Goal: Find specific page/section: Find specific page/section

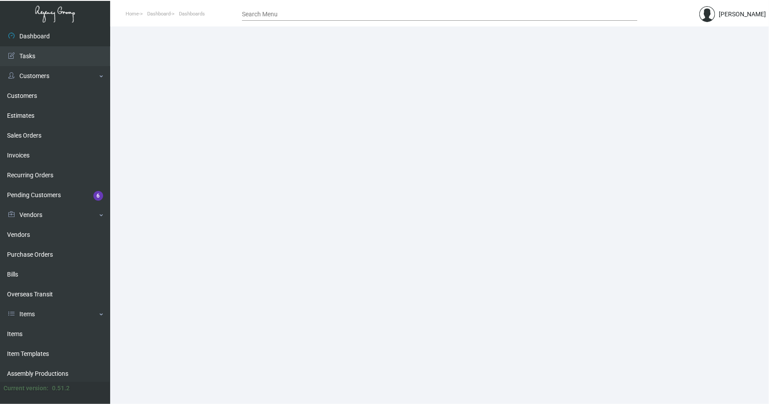
drag, startPoint x: 16, startPoint y: 333, endPoint x: 107, endPoint y: 255, distance: 119.4
click at [16, 333] on link "Items" at bounding box center [55, 334] width 110 height 20
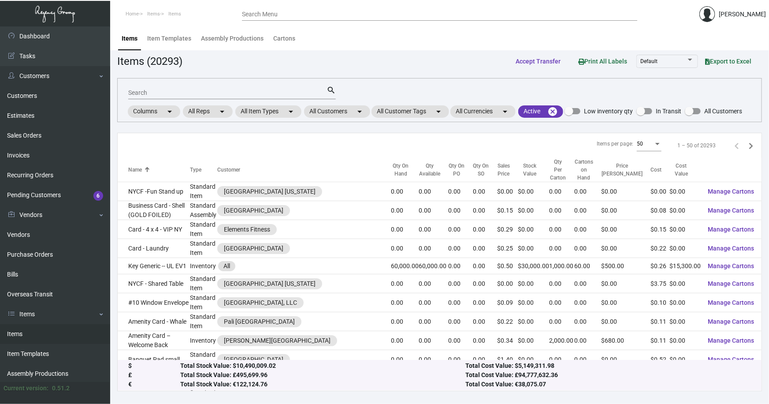
click at [161, 94] on input "Search" at bounding box center [227, 92] width 198 height 7
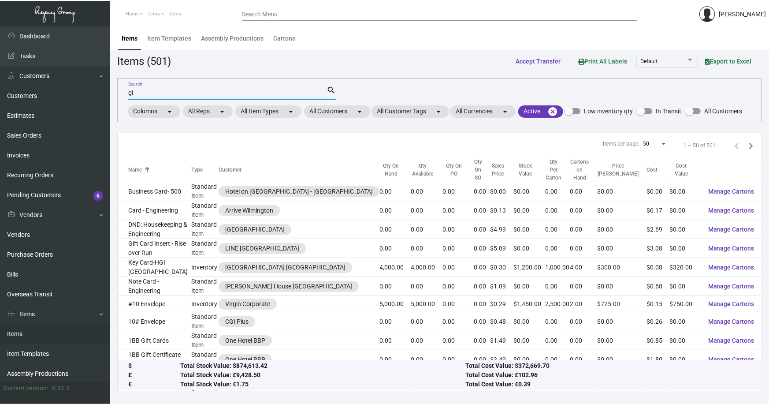
type input "g"
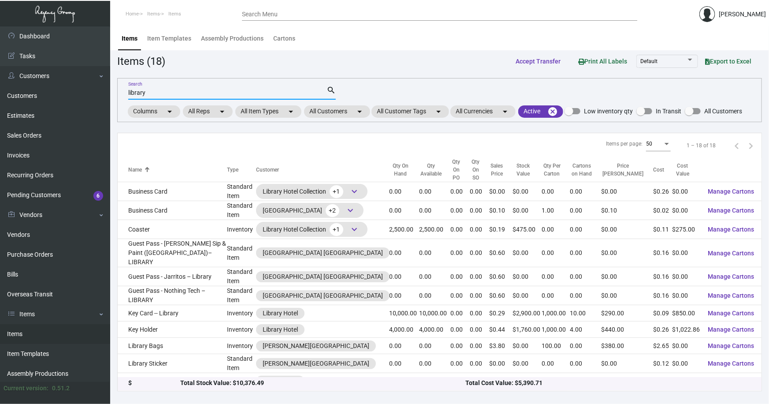
type input "library"
click at [19, 330] on link "Items" at bounding box center [55, 334] width 110 height 20
click at [350, 111] on mat-chip "All Customers arrow_drop_down" at bounding box center [337, 111] width 66 height 12
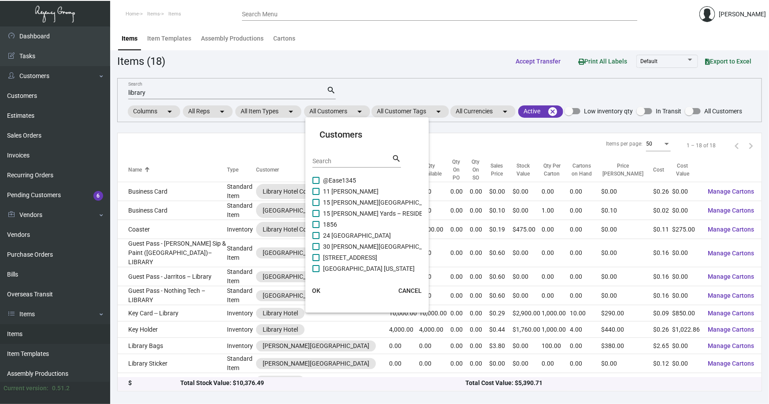
click at [340, 159] on input "Search" at bounding box center [351, 161] width 79 height 7
click at [357, 161] on input "Search" at bounding box center [351, 161] width 79 height 7
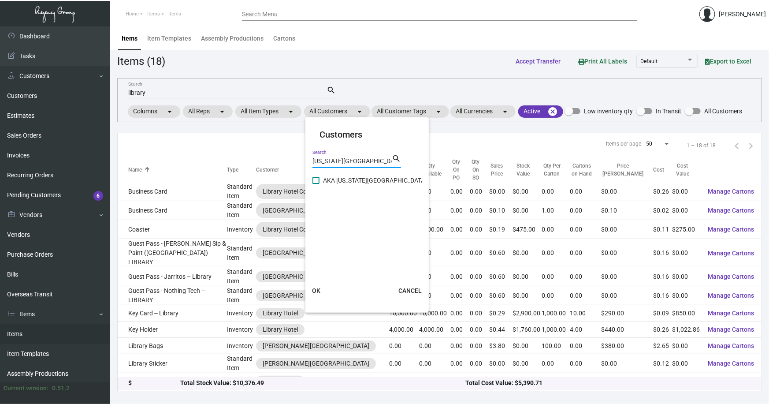
type input "[US_STATE][GEOGRAPHIC_DATA]"
click at [316, 177] on span at bounding box center [315, 180] width 7 height 7
click at [316, 184] on input "AKA [US_STATE][GEOGRAPHIC_DATA]" at bounding box center [315, 184] width 0 height 0
checkbox input "true"
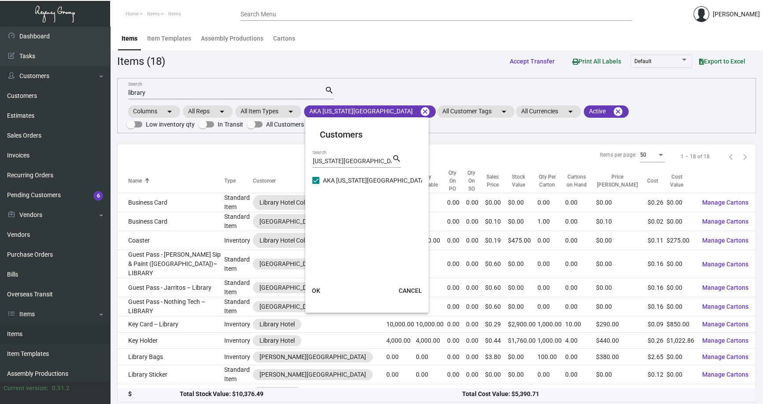
click at [467, 141] on div at bounding box center [381, 202] width 763 height 404
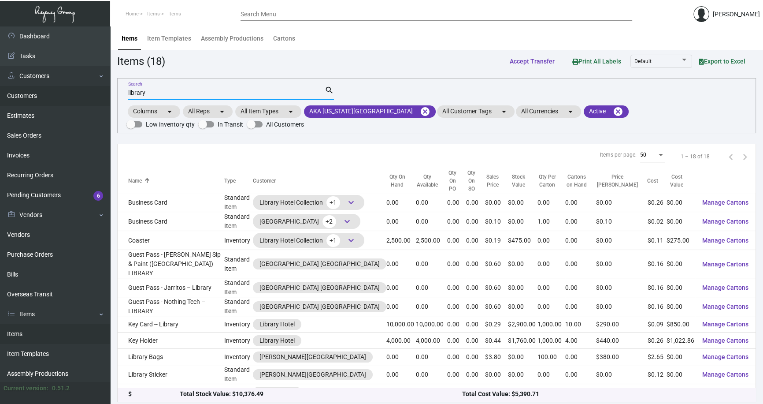
drag, startPoint x: 149, startPoint y: 93, endPoint x: 100, endPoint y: 93, distance: 48.9
click at [100, 93] on div "Dashboard Dashboard Tasks Customers Customers Estimates Sales Orders Invoices R…" at bounding box center [381, 216] width 763 height 380
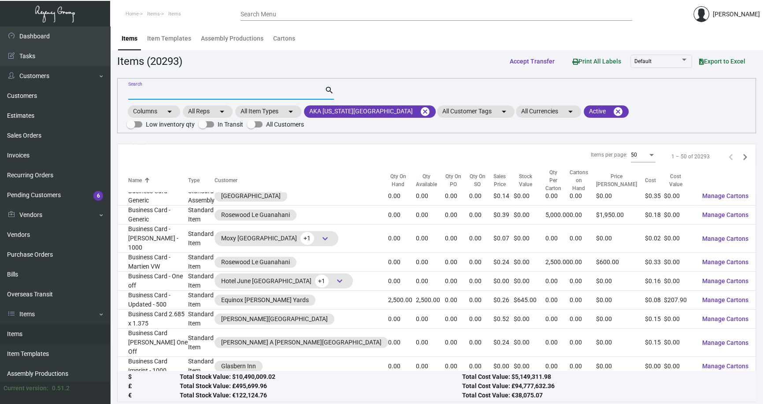
scroll to position [641, 0]
